Goal: Information Seeking & Learning: Learn about a topic

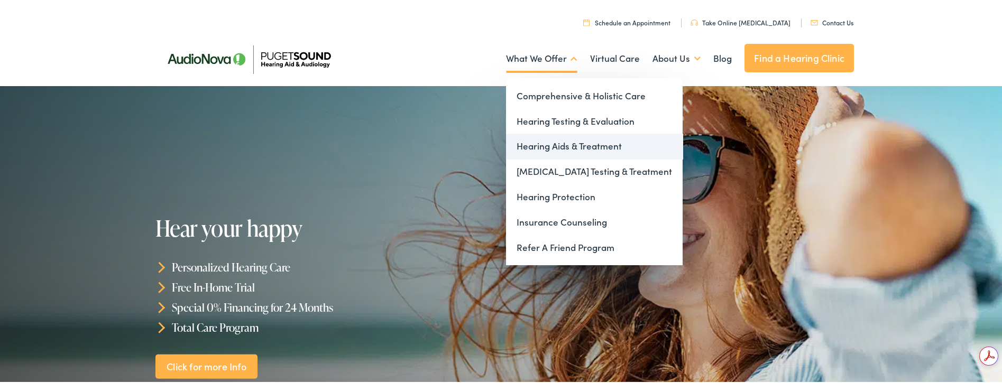
click at [547, 143] on link "Hearing Aids & Treatment" at bounding box center [594, 144] width 177 height 25
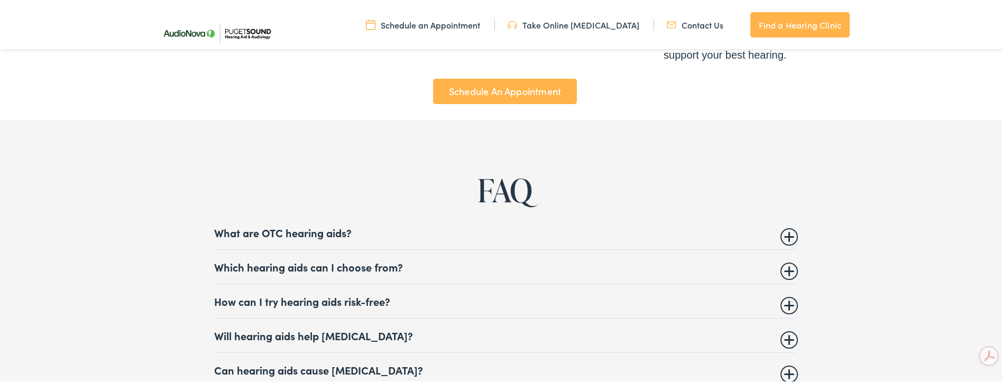
scroll to position [4017, 0]
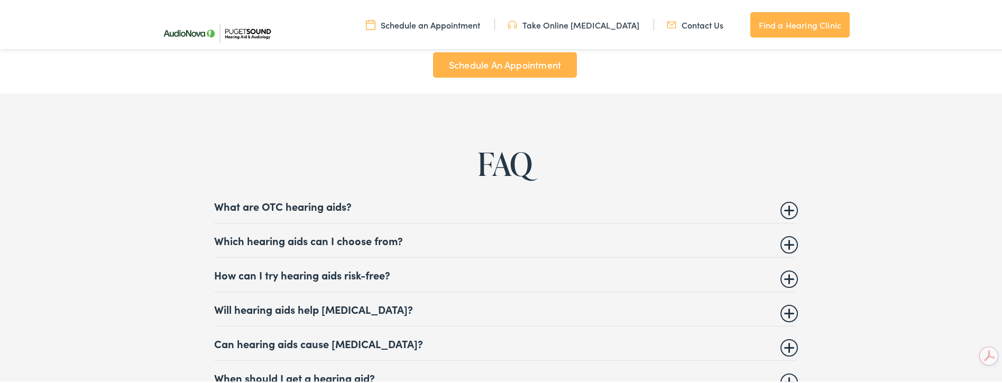
click at [779, 238] on summary "Which hearing aids can I choose from?" at bounding box center [504, 239] width 581 height 13
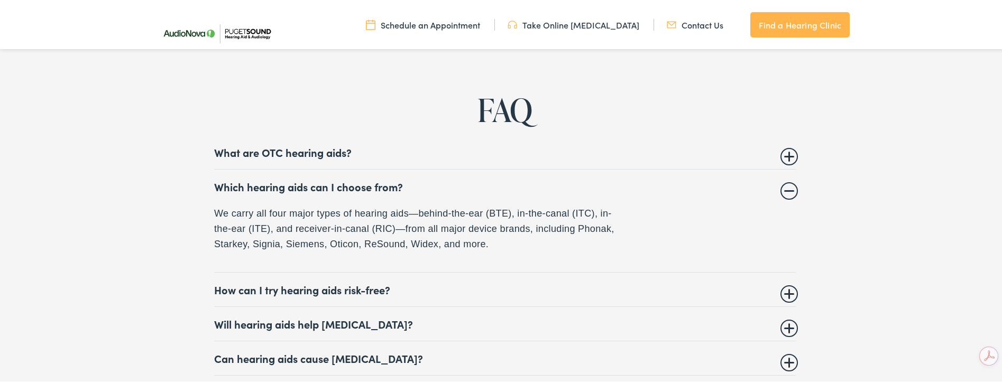
scroll to position [4070, 0]
click at [420, 244] on p "We carry all four major types of hearing aids—behind-the-ear (BTE), in-the-cana…" at bounding box center [417, 228] width 407 height 45
click at [784, 186] on summary "Which hearing aids can I choose from?" at bounding box center [504, 186] width 581 height 13
